Goal: Use online tool/utility: Utilize a website feature to perform a specific function

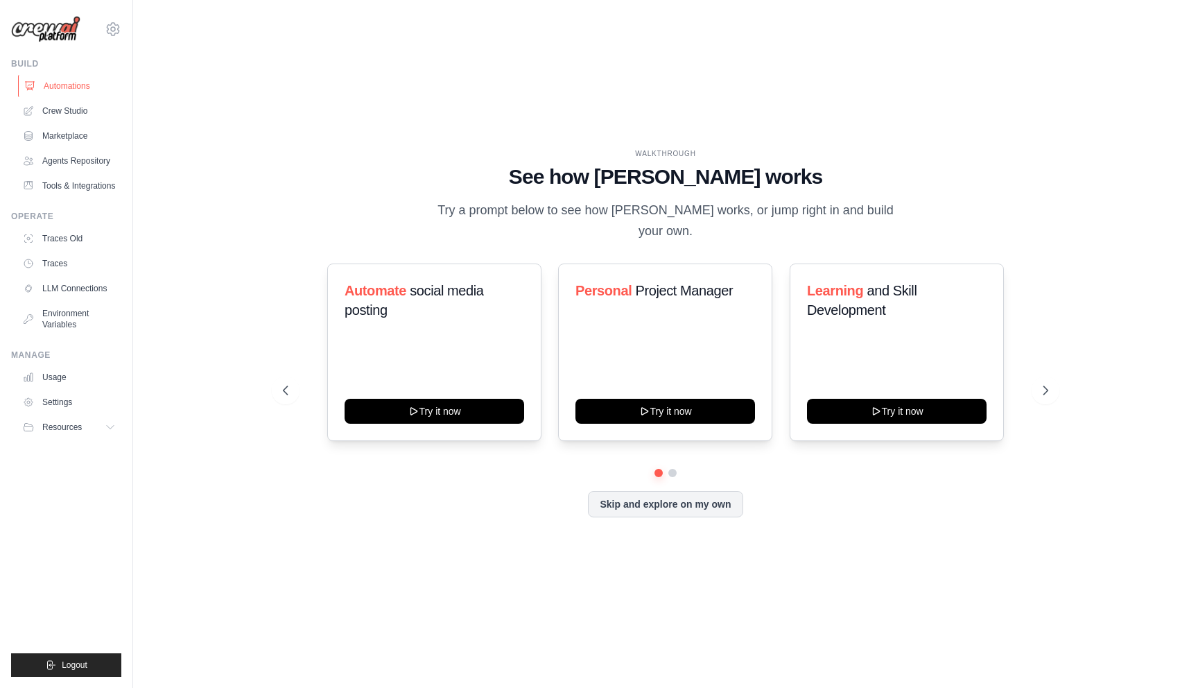
click at [64, 84] on link "Automations" at bounding box center [70, 86] width 105 height 22
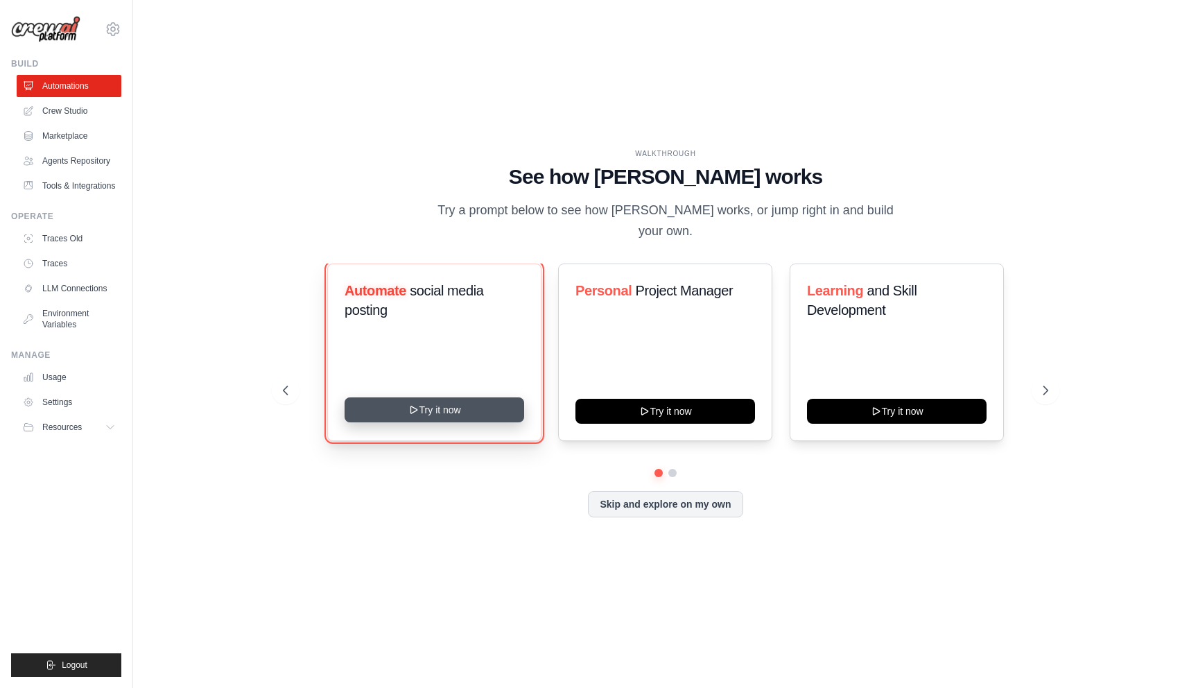
click at [469, 405] on button "Try it now" at bounding box center [434, 409] width 180 height 25
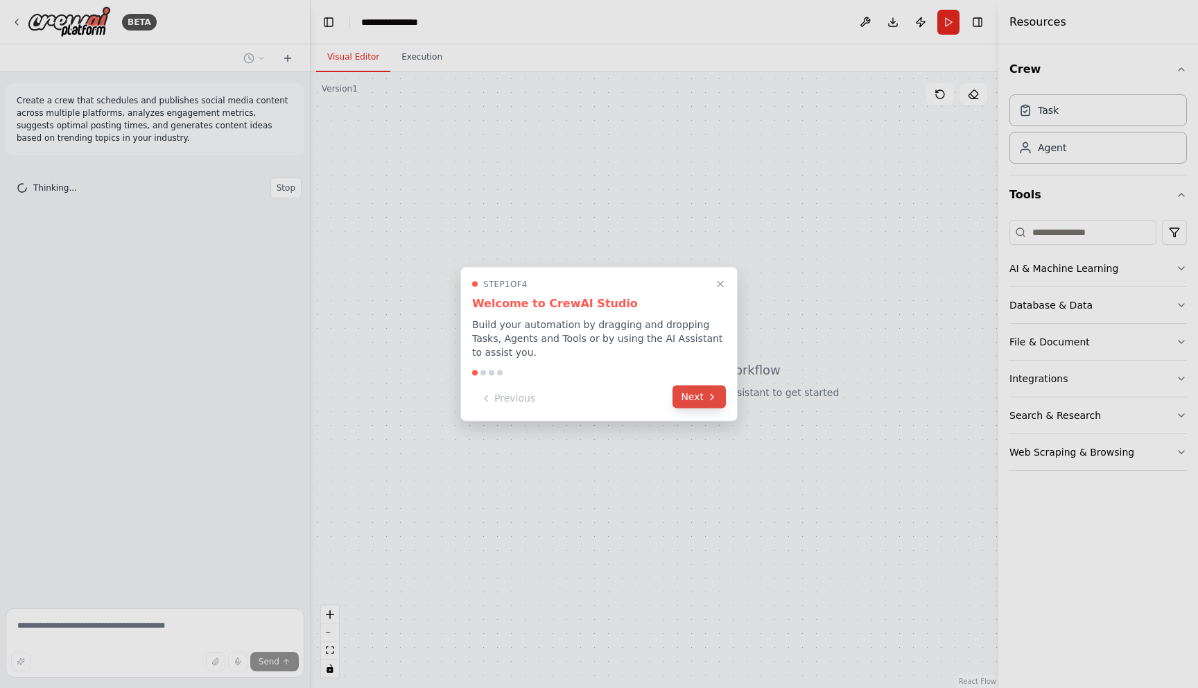
click at [709, 406] on button "Next" at bounding box center [698, 396] width 53 height 23
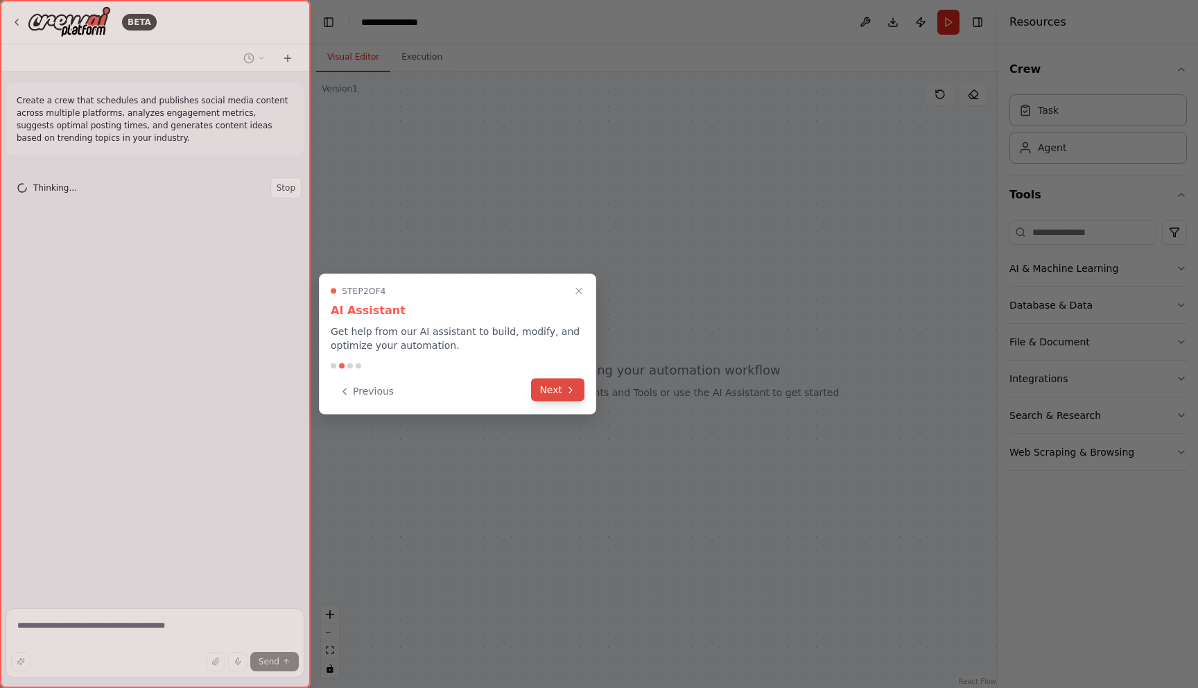
click at [561, 390] on button "Next" at bounding box center [557, 389] width 53 height 23
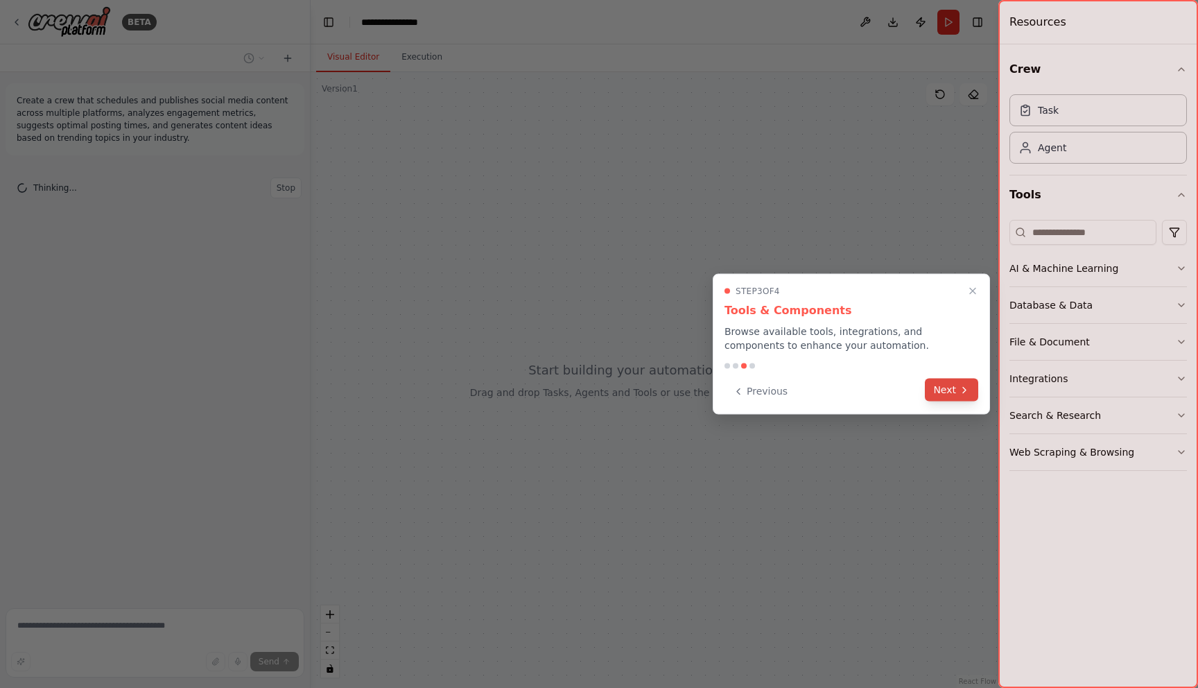
click at [960, 395] on button "Next" at bounding box center [951, 389] width 53 height 23
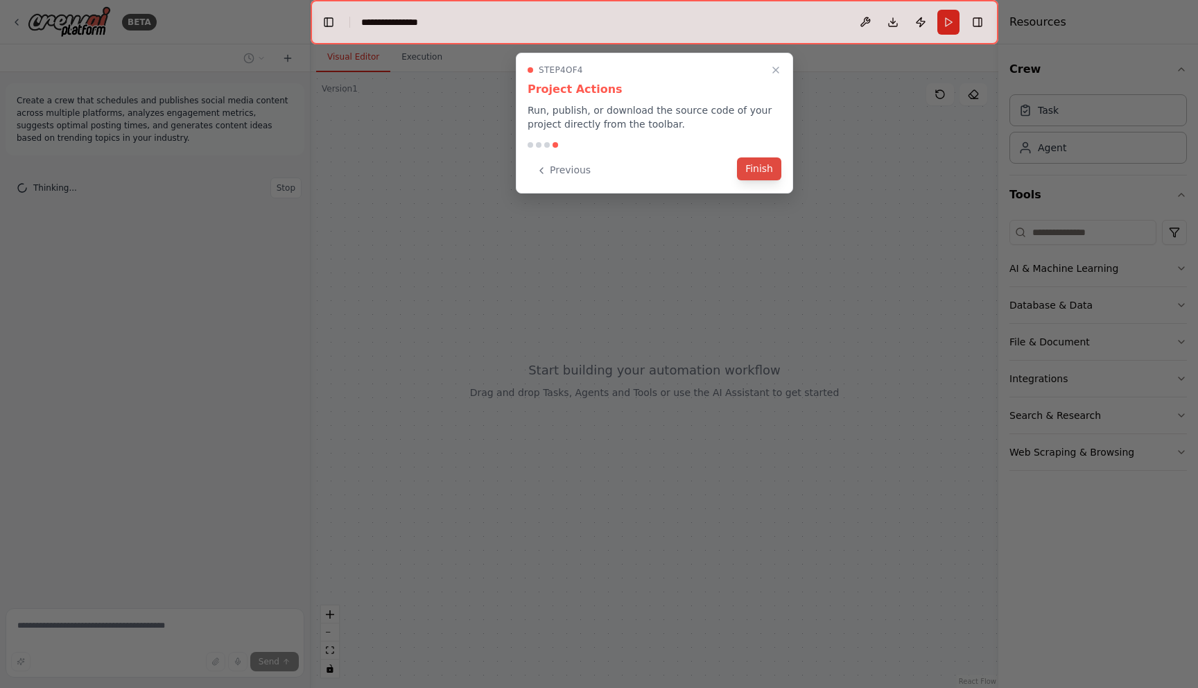
click at [759, 174] on button "Finish" at bounding box center [759, 168] width 44 height 23
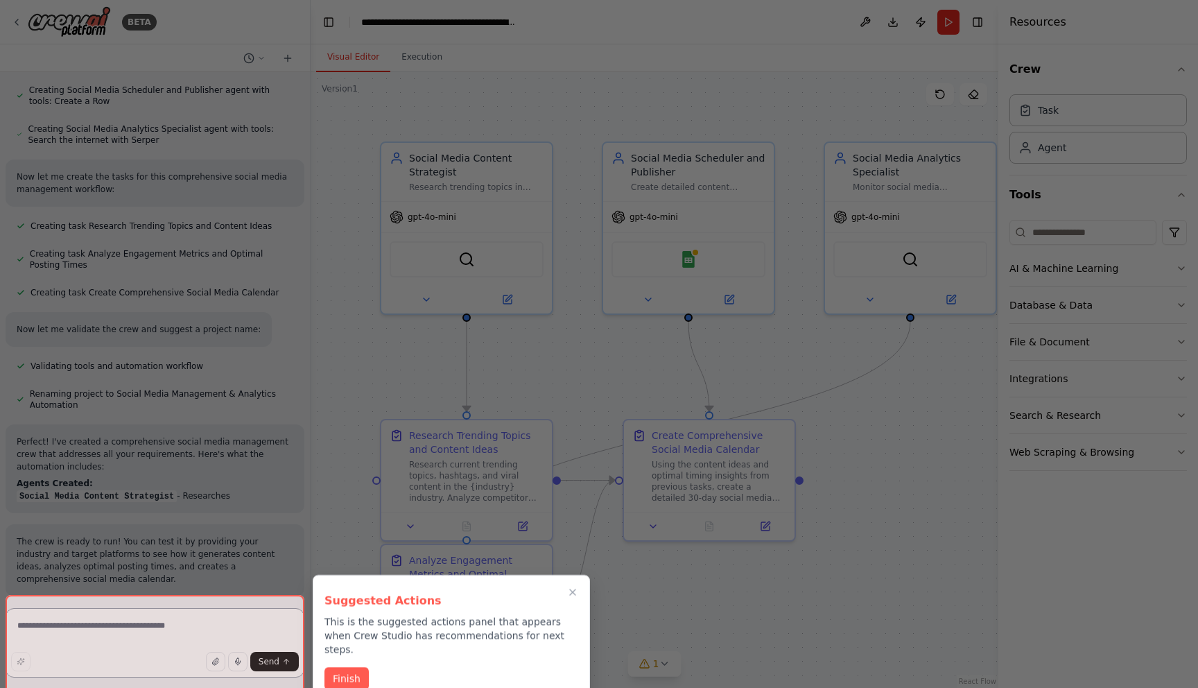
scroll to position [769, 0]
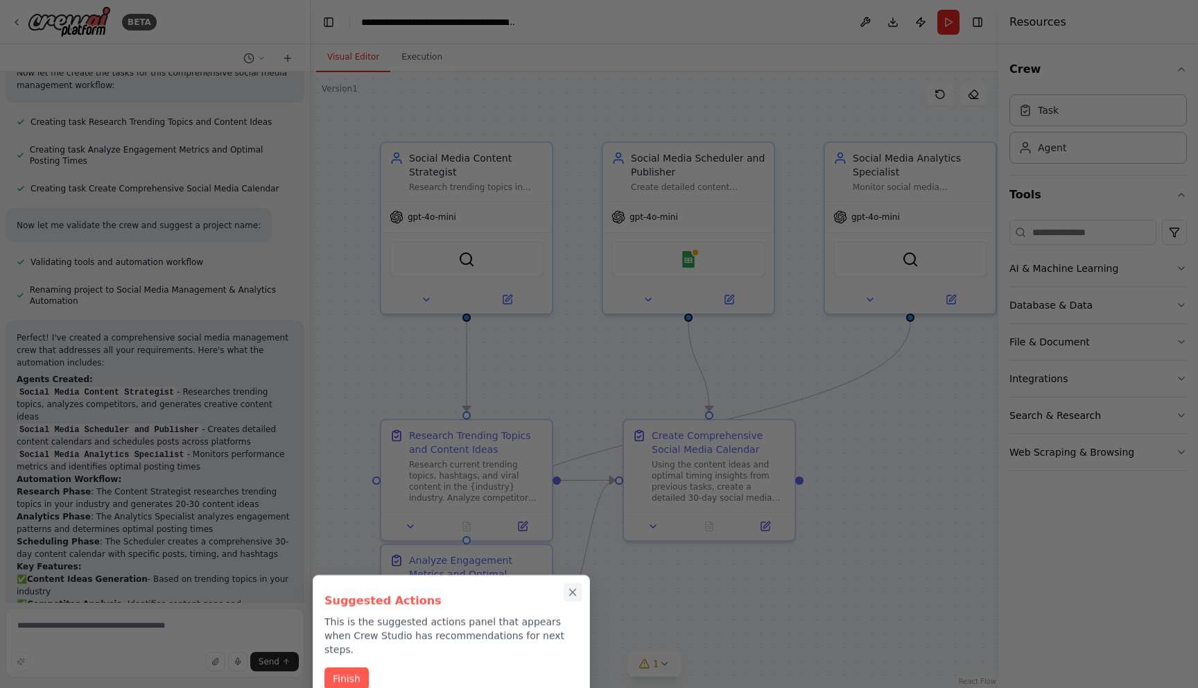
click at [572, 593] on icon "Close walkthrough" at bounding box center [573, 592] width 6 height 6
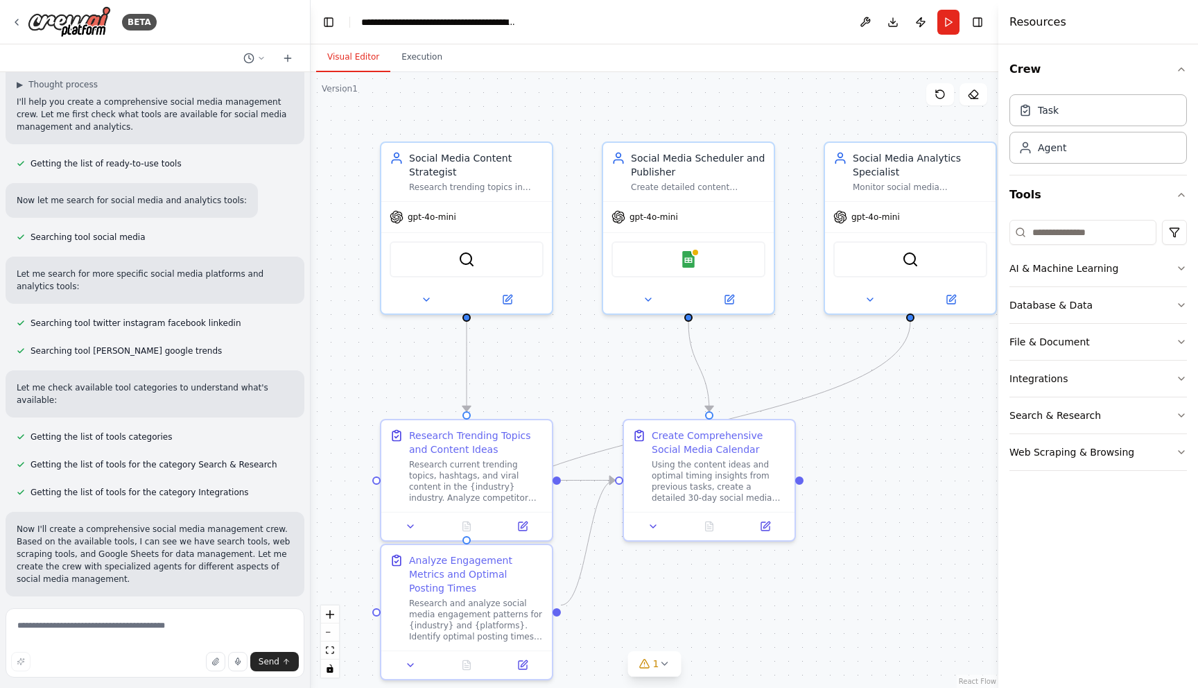
scroll to position [0, 0]
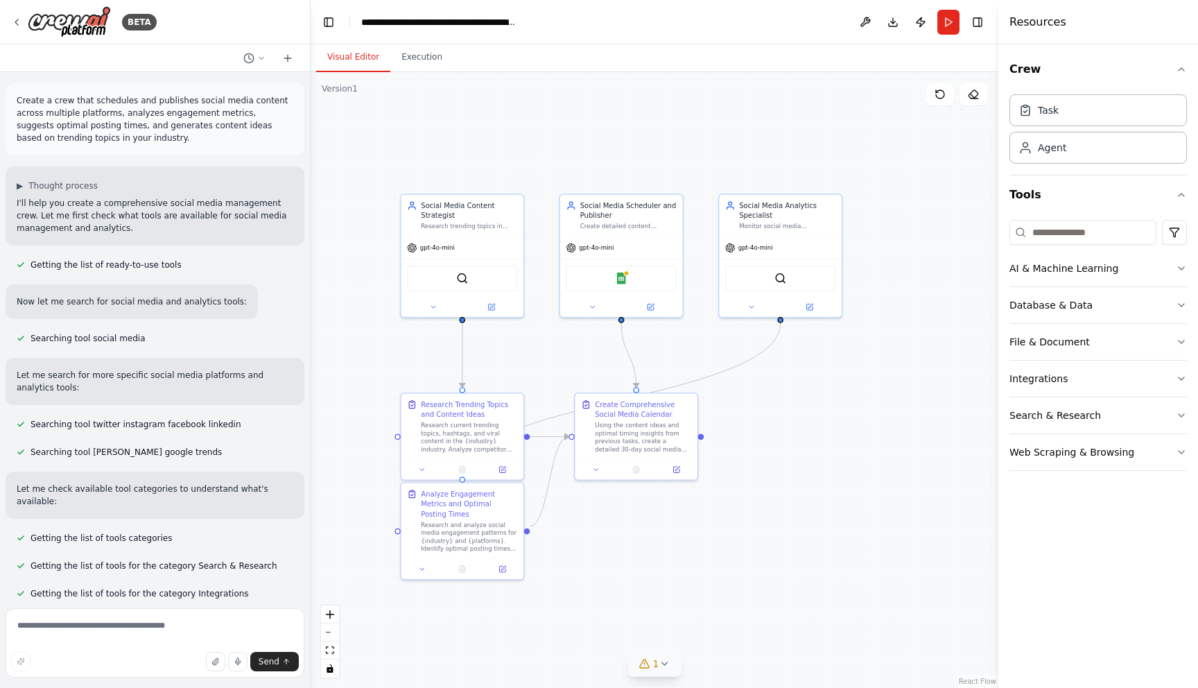
click at [655, 670] on span "1" at bounding box center [656, 663] width 6 height 14
click at [744, 521] on div ".deletable-edge-delete-btn { width: 20px; height: 20px; border: 0px solid #ffff…" at bounding box center [655, 380] width 688 height 616
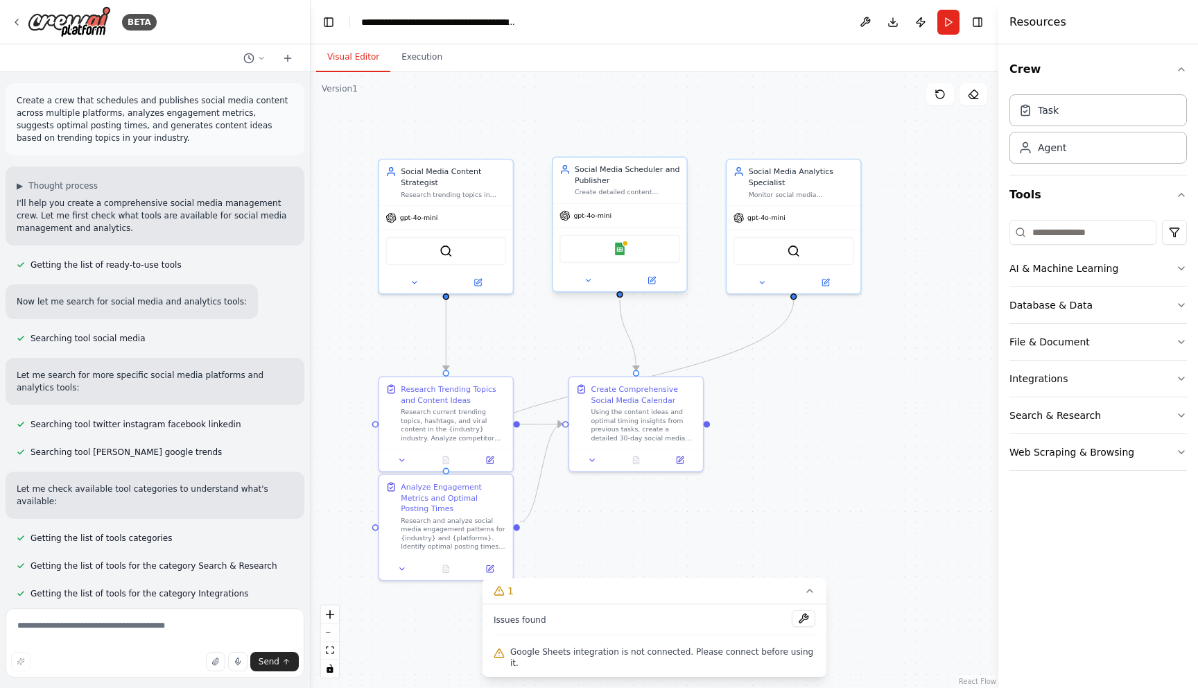
click at [619, 256] on div "Google Sheets" at bounding box center [619, 248] width 121 height 28
click at [843, 409] on div ".deletable-edge-delete-btn { width: 20px; height: 20px; border: 0px solid #ffff…" at bounding box center [655, 380] width 688 height 616
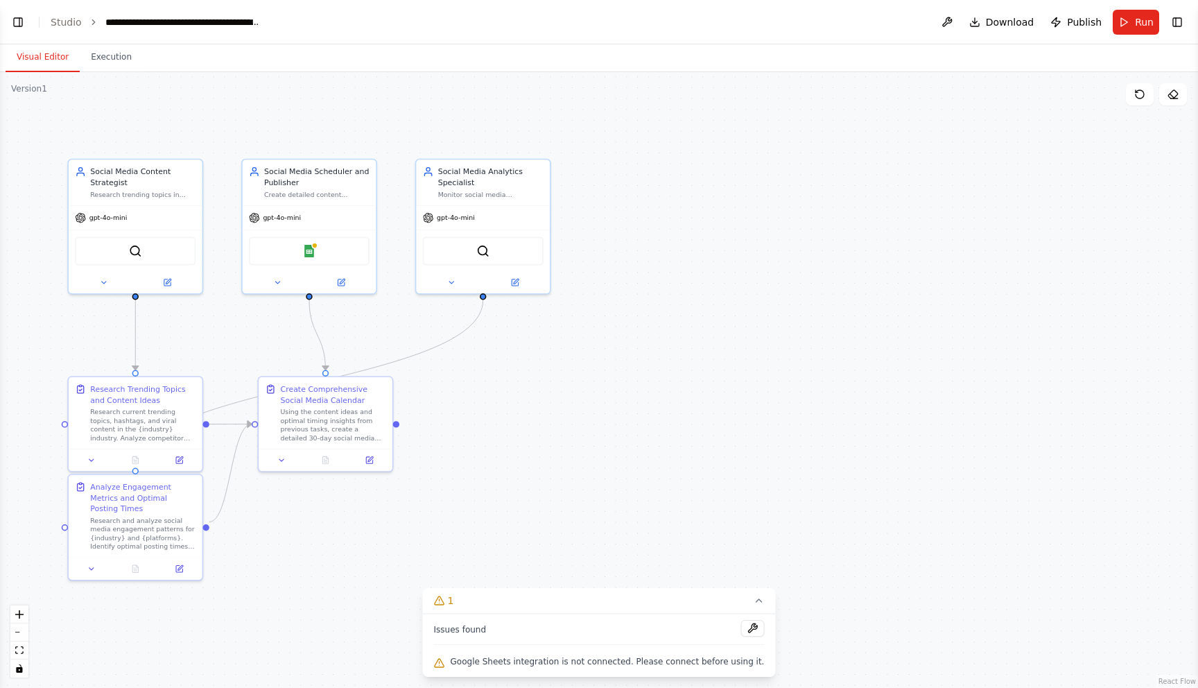
scroll to position [1044, 0]
click at [17, 24] on button "Toggle Left Sidebar" at bounding box center [17, 21] width 19 height 19
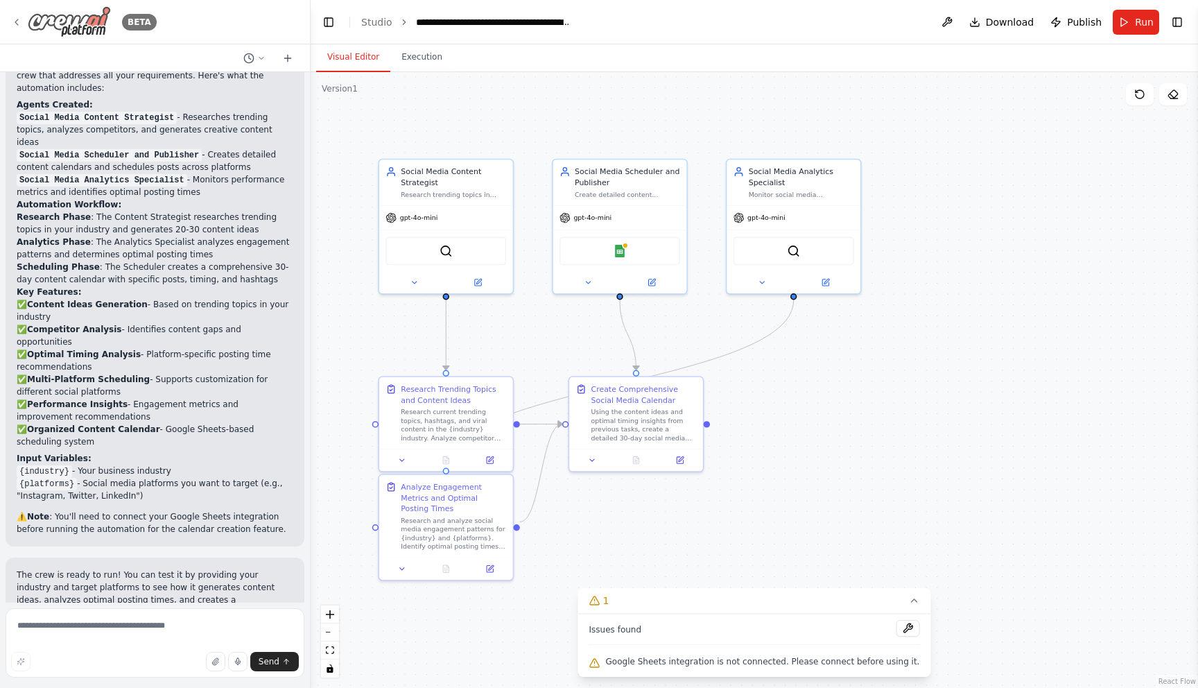
click at [15, 18] on icon at bounding box center [16, 22] width 11 height 11
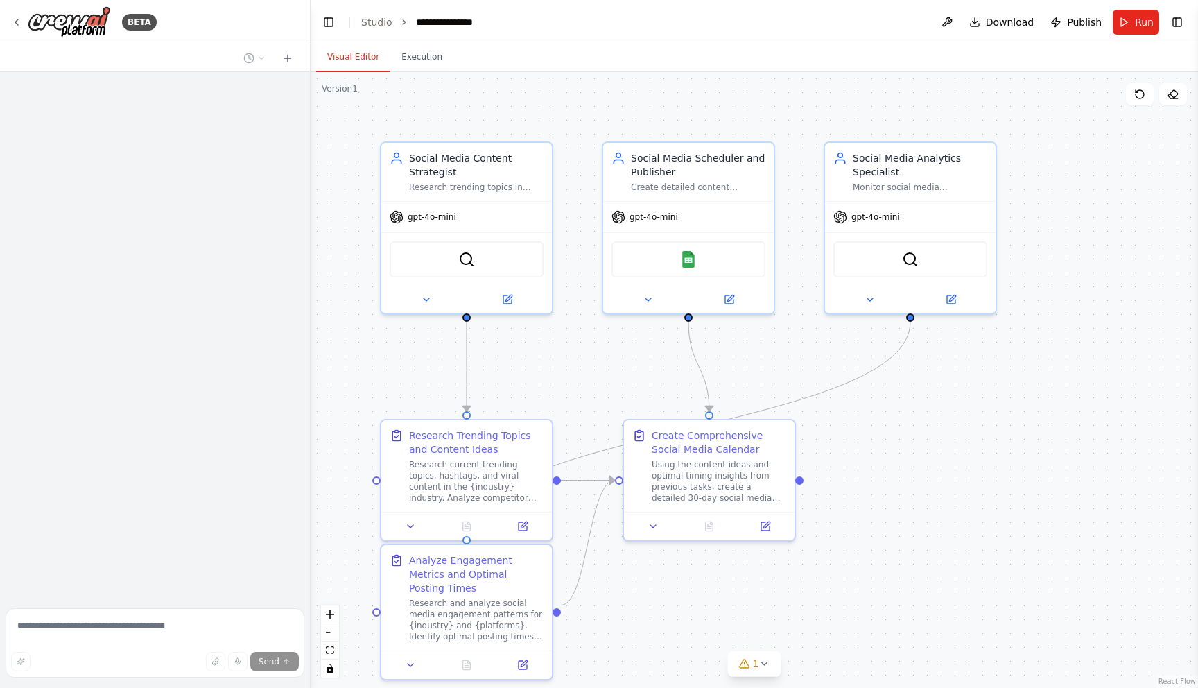
scroll to position [1044, 0]
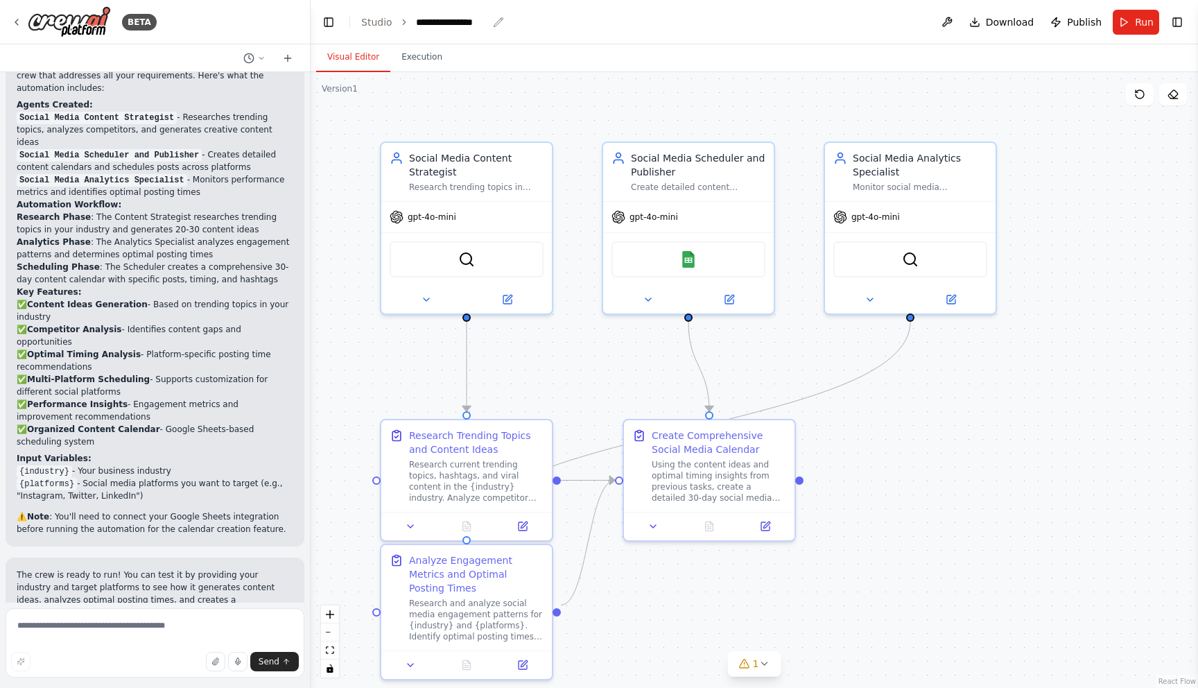
click at [494, 26] on icon "breadcrumb" at bounding box center [498, 21] width 9 height 9
click at [453, 21] on div "**********" at bounding box center [451, 22] width 71 height 14
click at [439, 22] on div "**********" at bounding box center [468, 22] width 104 height 14
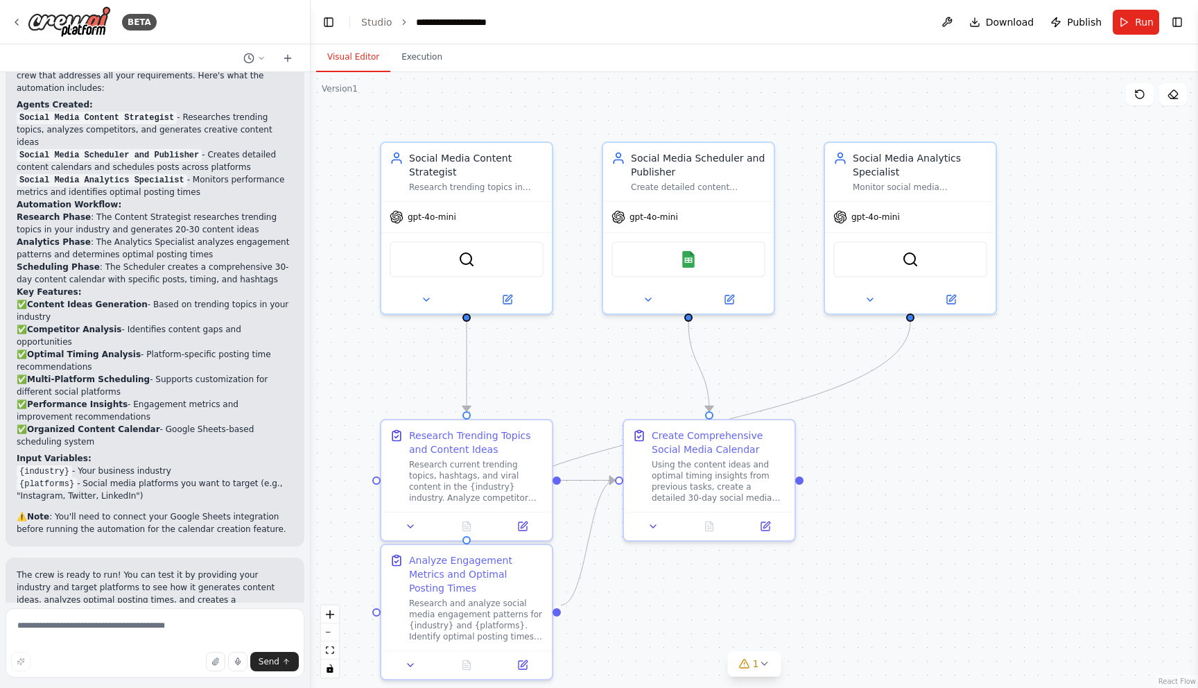
click at [582, 82] on div ".deletable-edge-delete-btn { width: 20px; height: 20px; border: 0px solid #ffff…" at bounding box center [754, 380] width 887 height 616
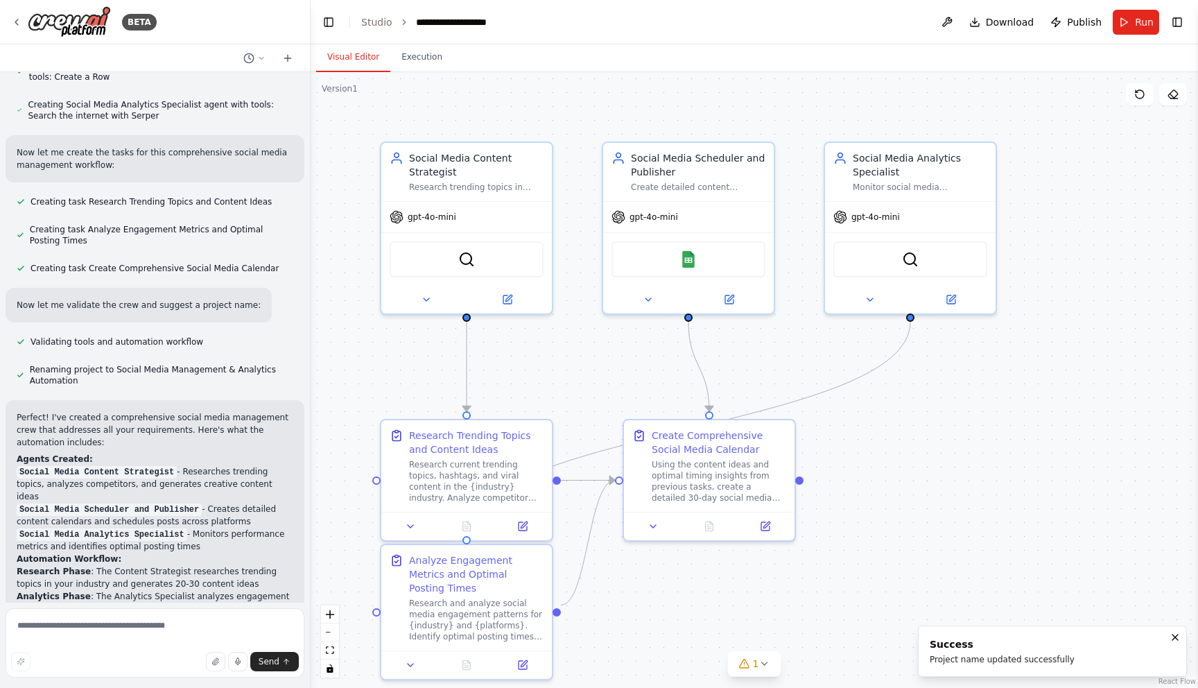
scroll to position [656, 0]
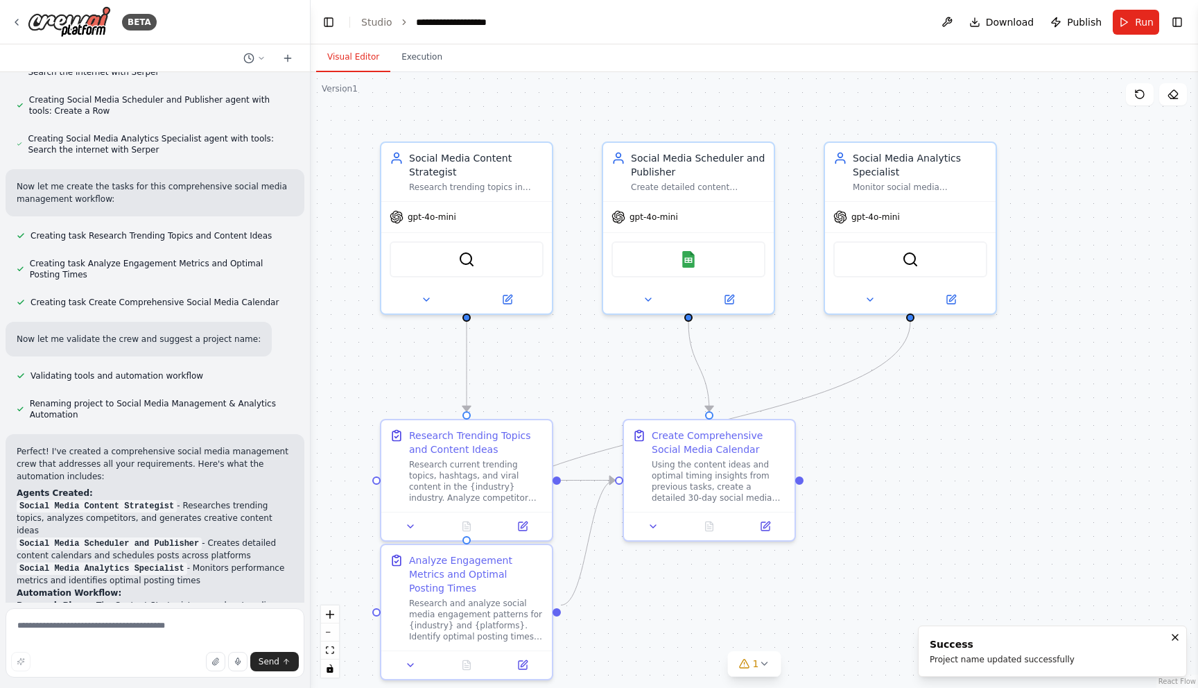
click at [402, 358] on div ".deletable-edge-delete-btn { width: 20px; height: 20px; border: 0px solid #ffff…" at bounding box center [754, 380] width 887 height 616
click at [687, 591] on div ".deletable-edge-delete-btn { width: 20px; height: 20px; border: 0px solid #ffff…" at bounding box center [754, 380] width 887 height 616
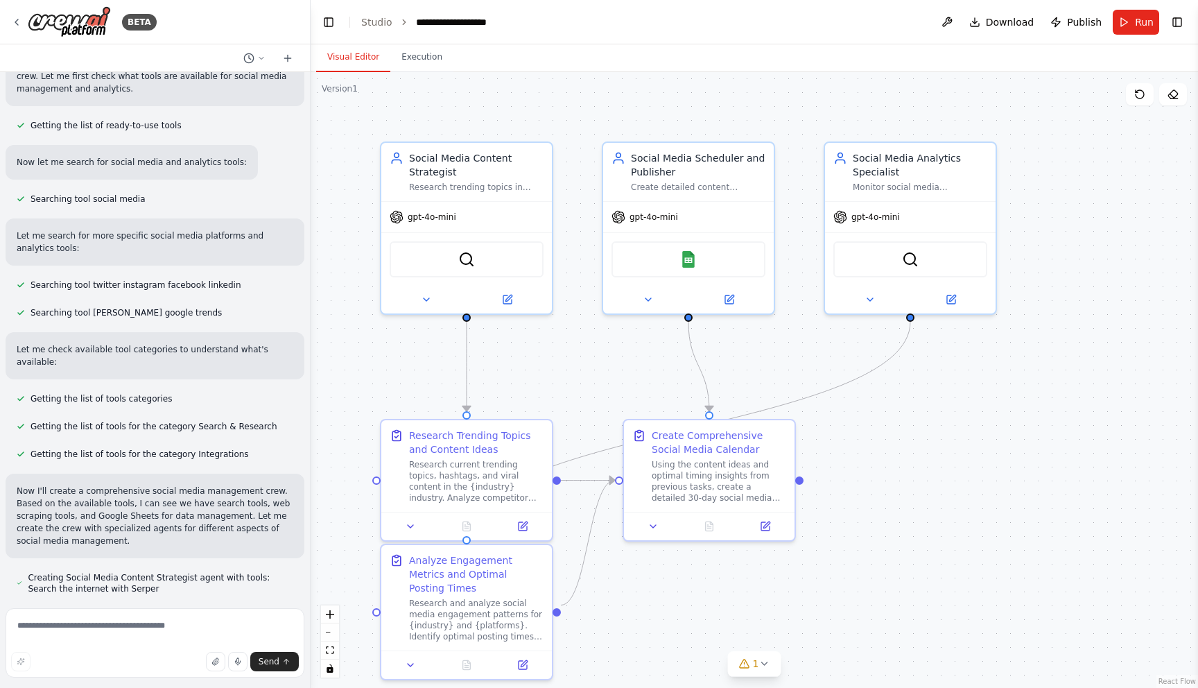
scroll to position [0, 0]
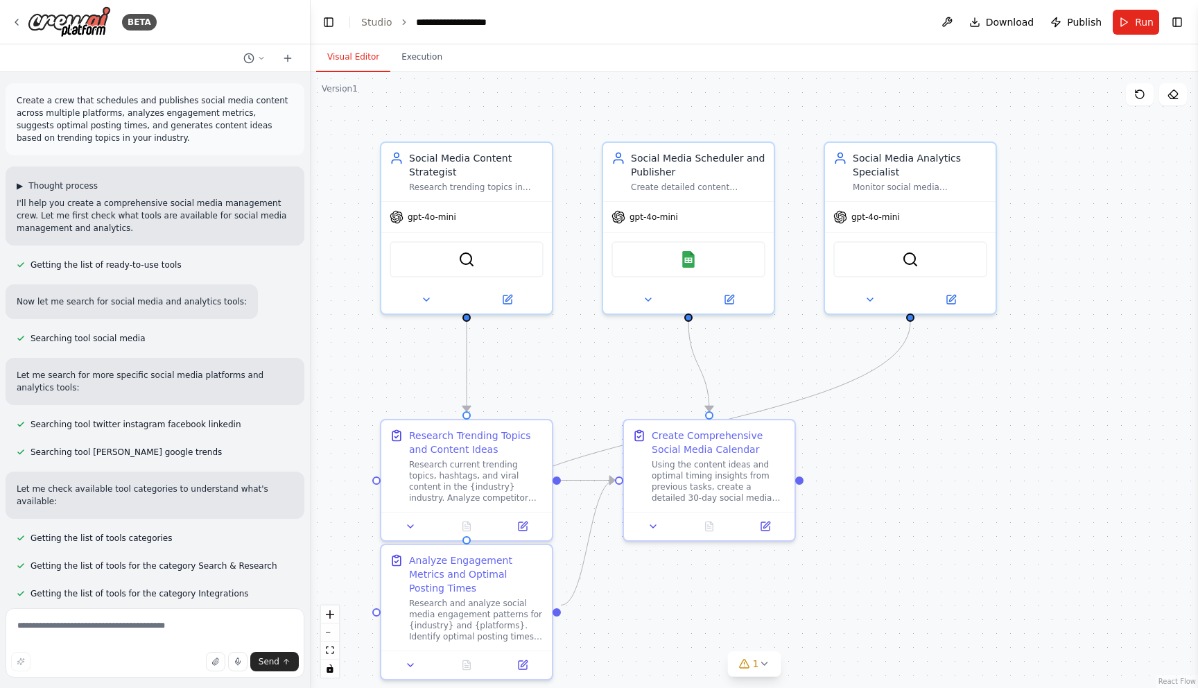
click at [25, 182] on button "▶ Thought process" at bounding box center [57, 185] width 81 height 11
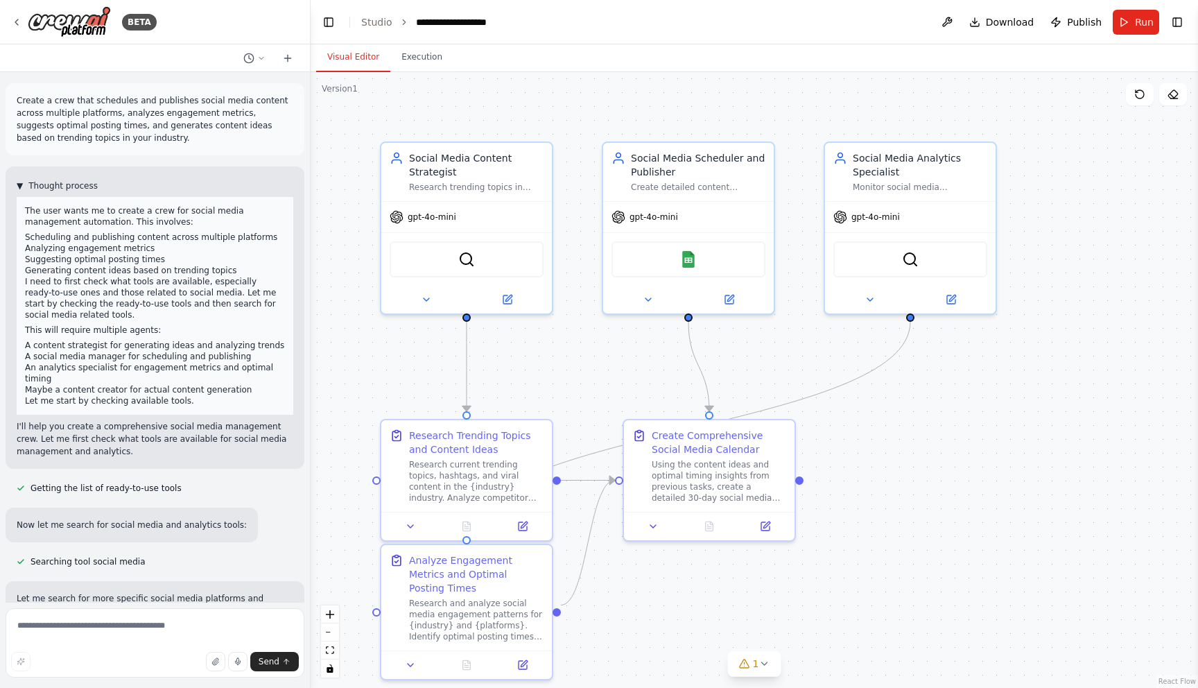
click at [32, 185] on span "Thought process" at bounding box center [62, 185] width 69 height 11
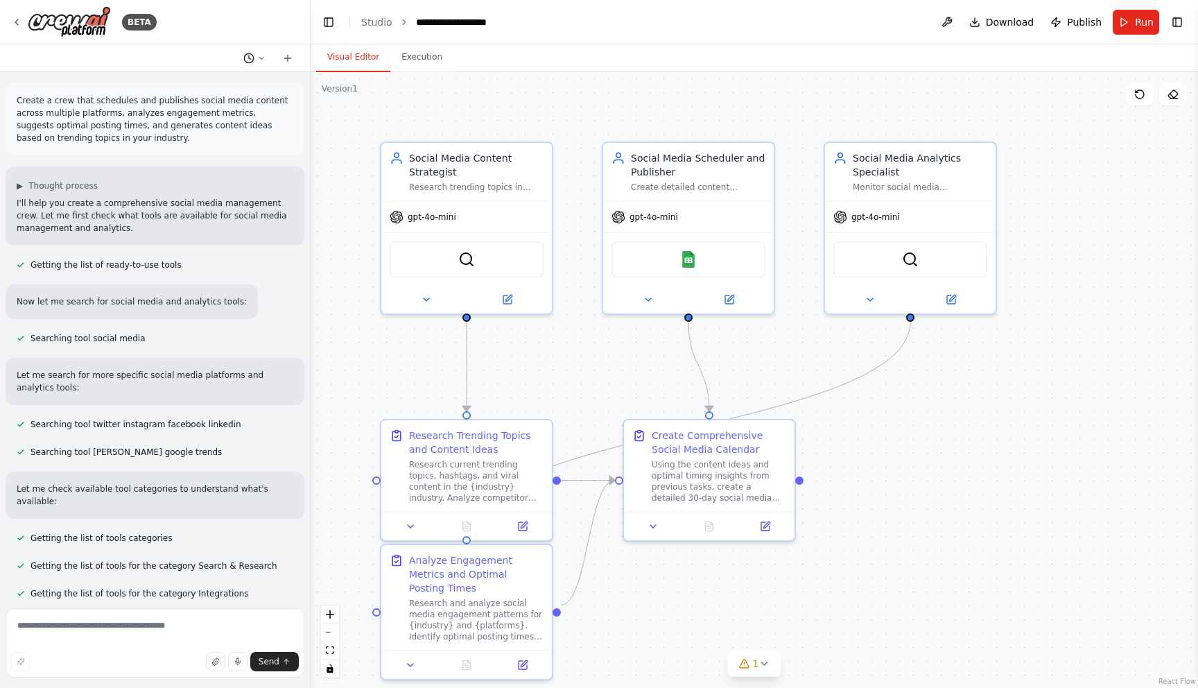
click at [262, 56] on icon at bounding box center [261, 58] width 8 height 8
click at [261, 58] on div at bounding box center [155, 344] width 311 height 688
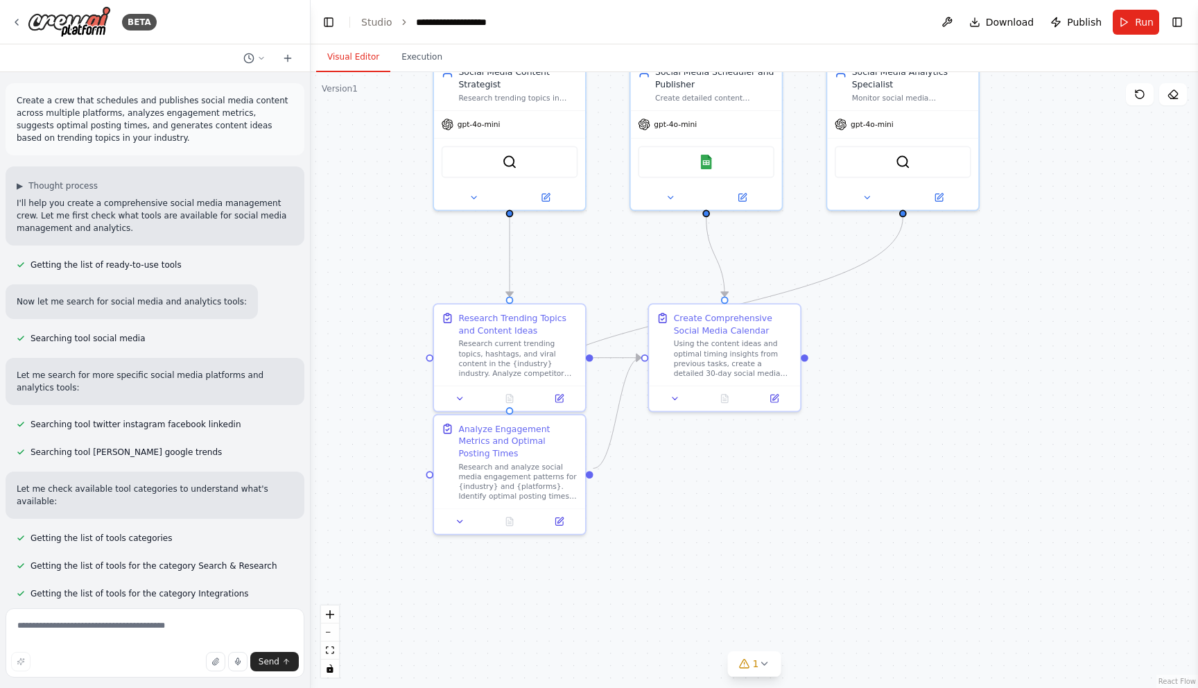
drag, startPoint x: 898, startPoint y: 535, endPoint x: 864, endPoint y: 459, distance: 83.5
click at [865, 457] on div ".deletable-edge-delete-btn { width: 20px; height: 20px; border: 0px solid #ffff…" at bounding box center [754, 380] width 887 height 616
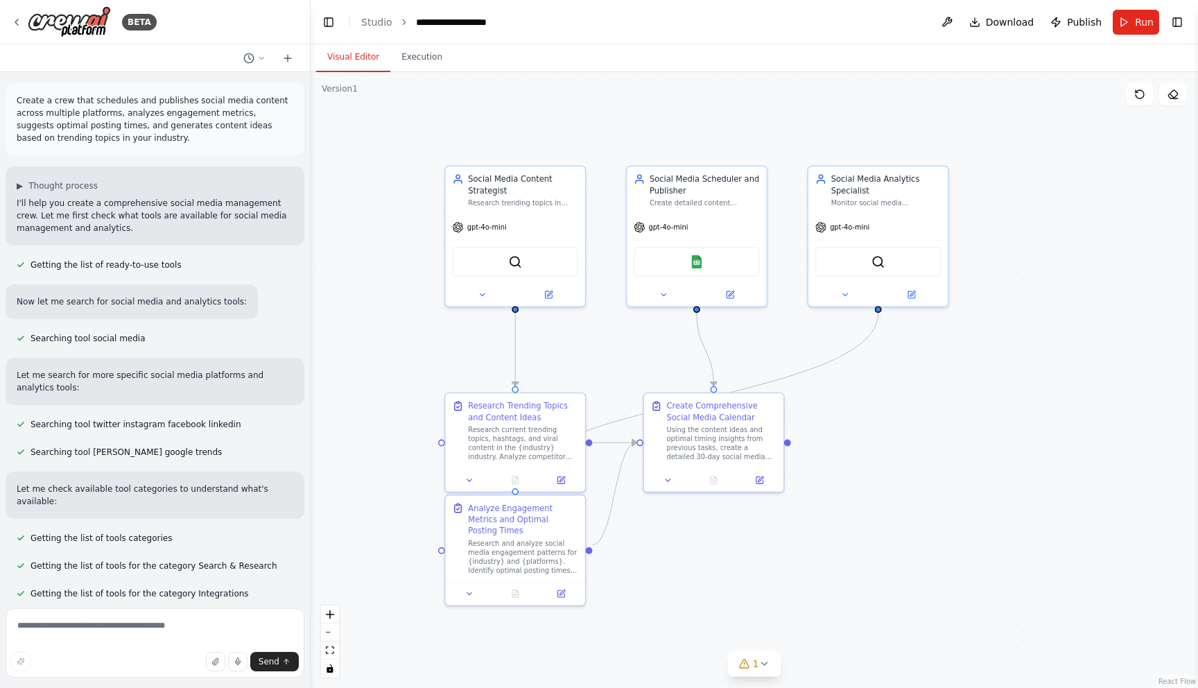
drag, startPoint x: 867, startPoint y: 364, endPoint x: 865, endPoint y: 416, distance: 52.0
click at [866, 416] on div ".deletable-edge-delete-btn { width: 20px; height: 20px; border: 0px solid #ffff…" at bounding box center [754, 380] width 887 height 616
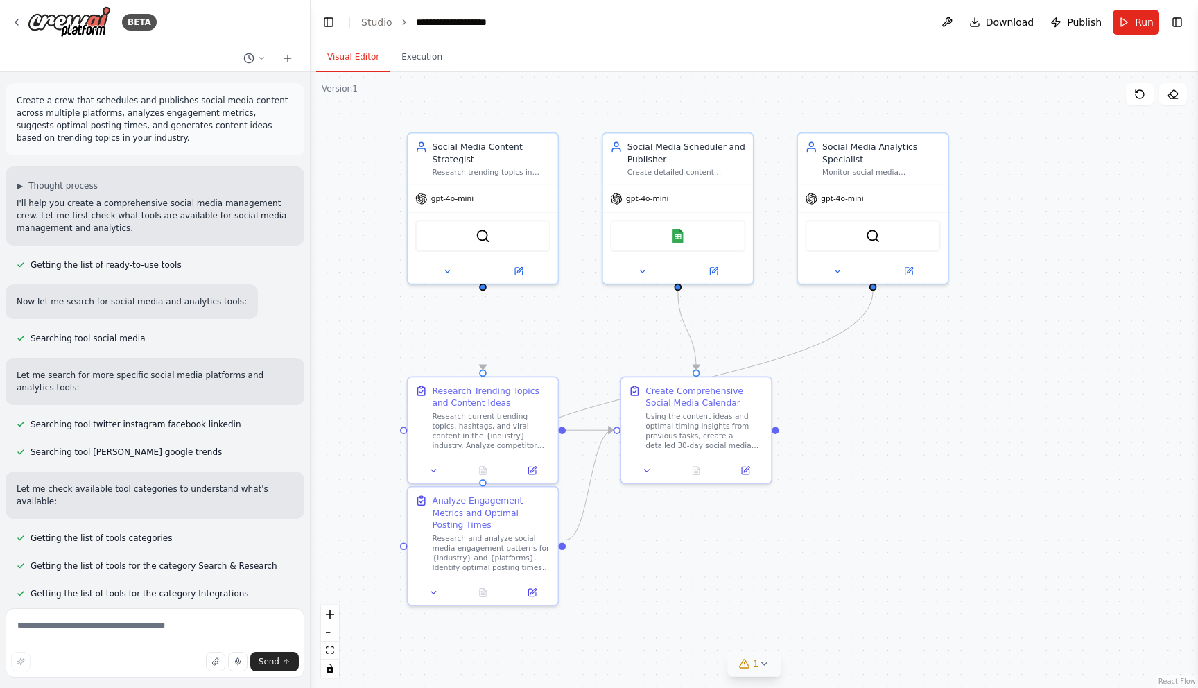
click at [757, 668] on span "1" at bounding box center [756, 663] width 6 height 14
click at [699, 659] on span "Google Sheets integration is not connected. Please connect before using it." at bounding box center [763, 661] width 314 height 11
click at [686, 242] on div "Google Sheets" at bounding box center [677, 234] width 135 height 32
click at [670, 234] on img at bounding box center [677, 233] width 15 height 15
click at [678, 238] on img at bounding box center [677, 233] width 15 height 15
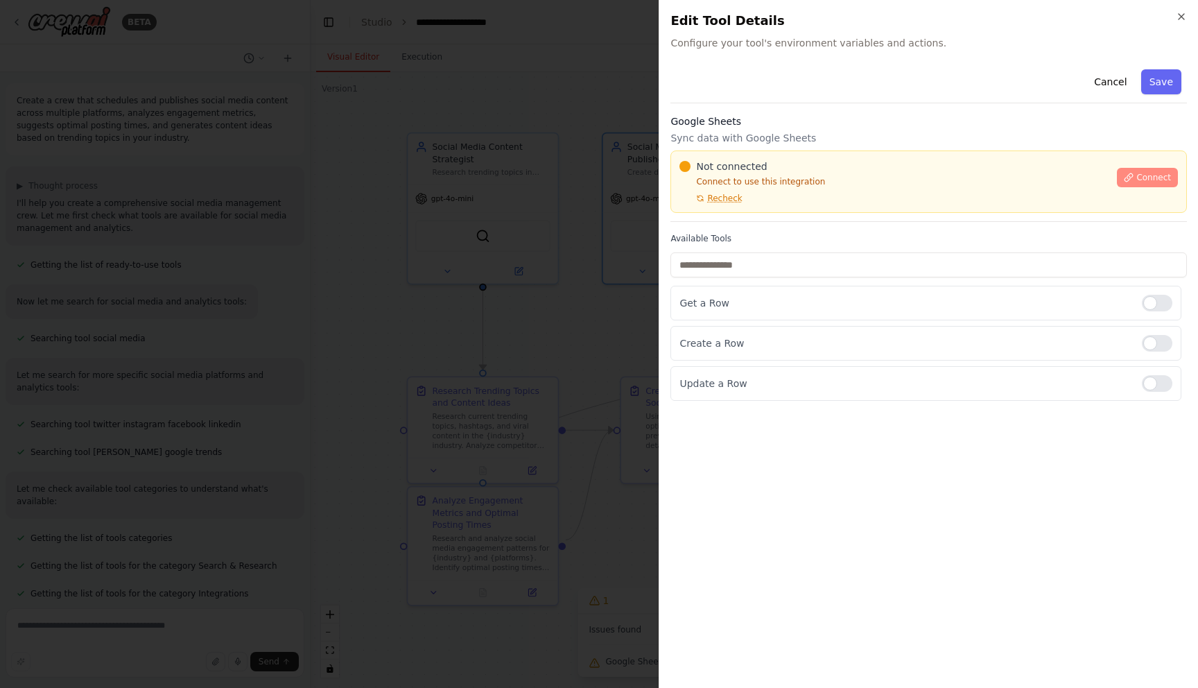
click at [1153, 177] on span "Connect" at bounding box center [1153, 177] width 35 height 11
click at [708, 198] on span "Recheck" at bounding box center [724, 198] width 35 height 11
click at [1142, 175] on span "Connect" at bounding box center [1153, 177] width 35 height 11
click at [1183, 17] on icon "button" at bounding box center [1181, 16] width 11 height 11
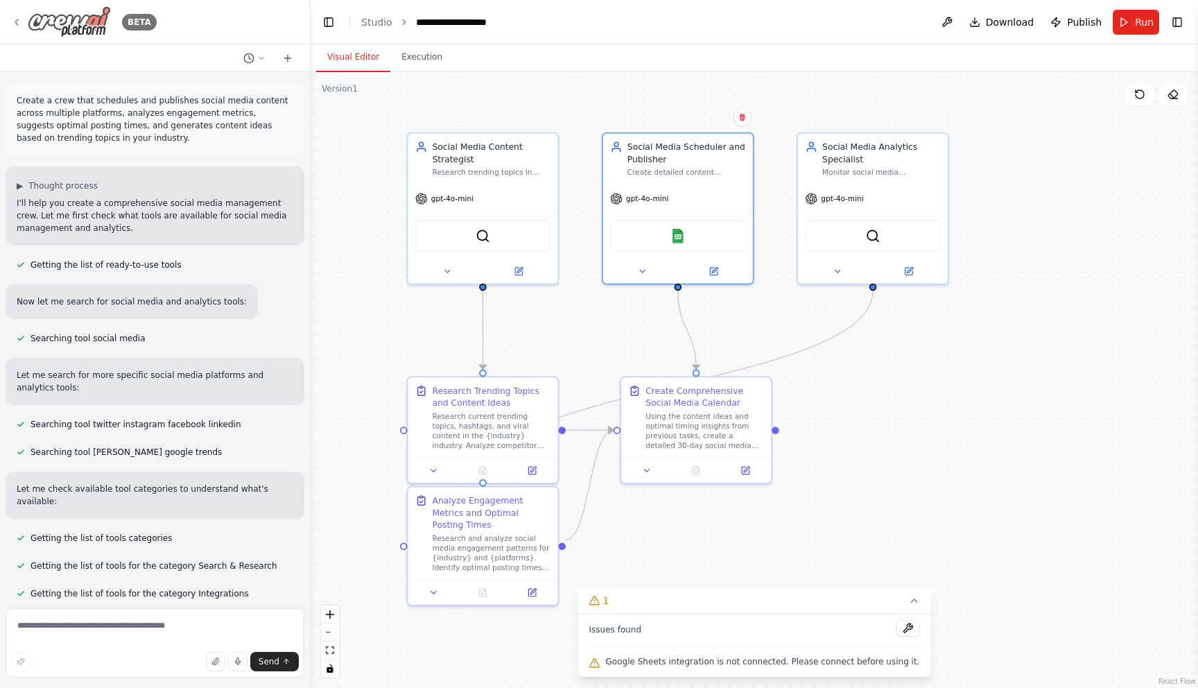
click at [70, 23] on img at bounding box center [69, 21] width 83 height 31
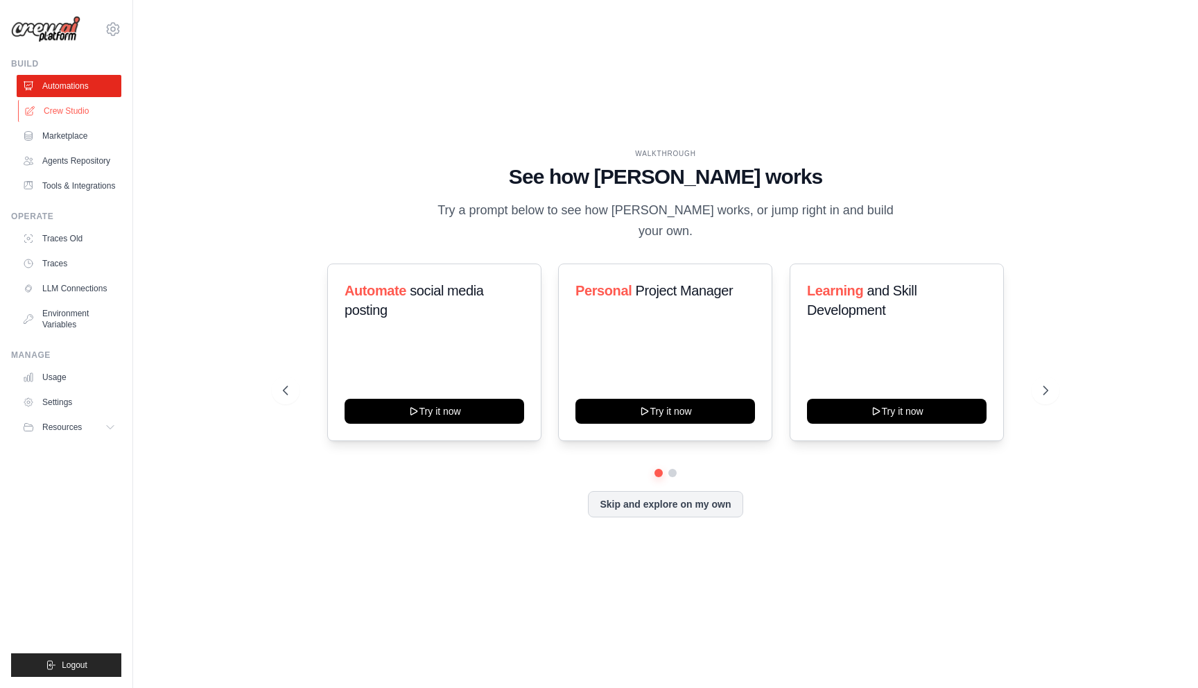
click at [96, 112] on link "Crew Studio" at bounding box center [70, 111] width 105 height 22
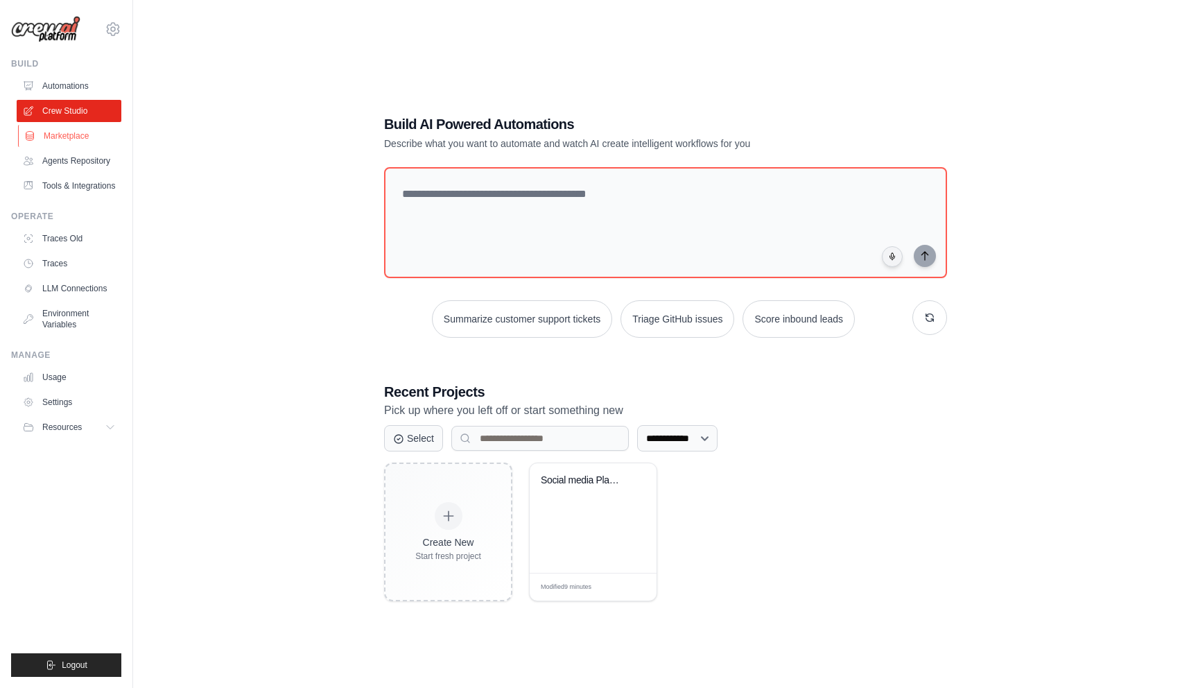
click at [72, 139] on link "Marketplace" at bounding box center [70, 136] width 105 height 22
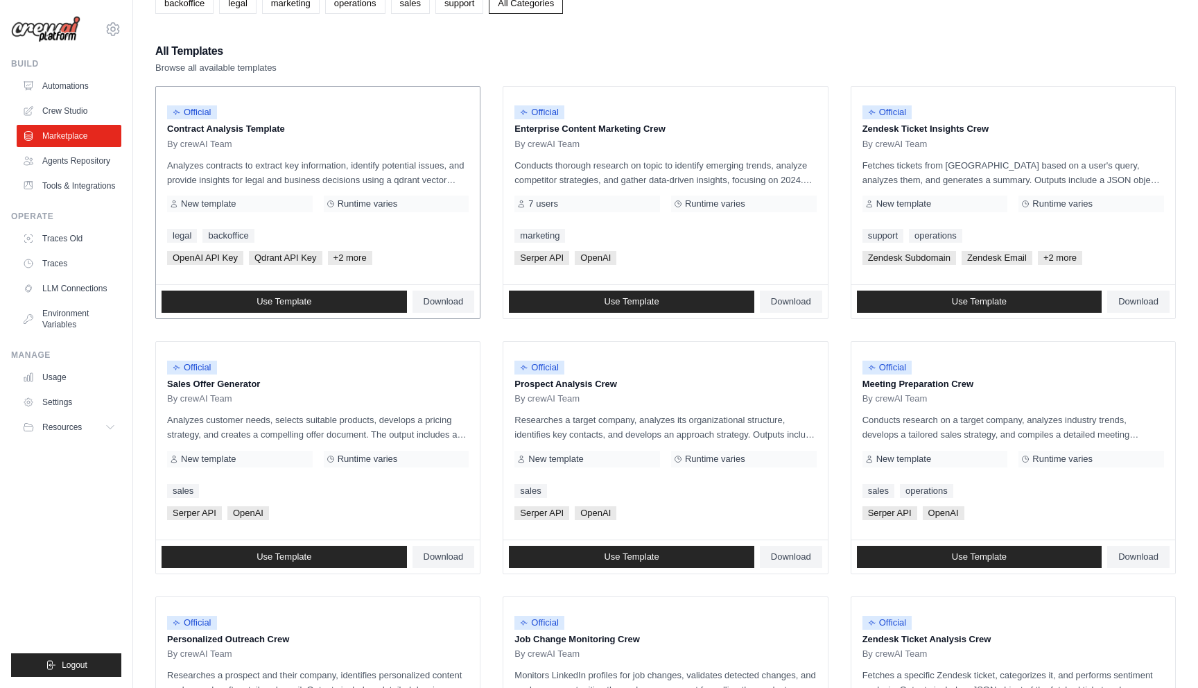
scroll to position [107, 0]
